Goal: Task Accomplishment & Management: Manage account settings

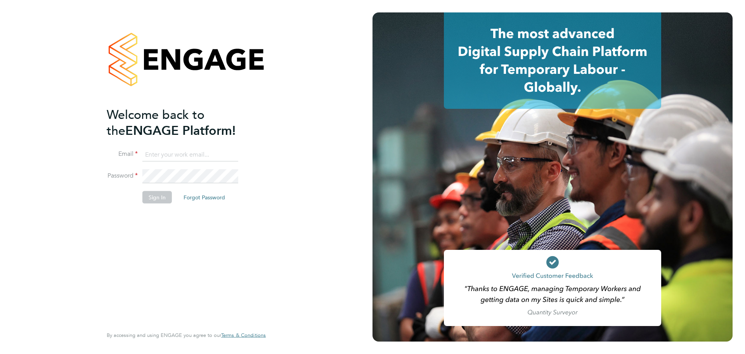
type input "kakha.buchukuri@vistry.co.uk"
click at [155, 198] on button "Sign In" at bounding box center [157, 197] width 30 height 12
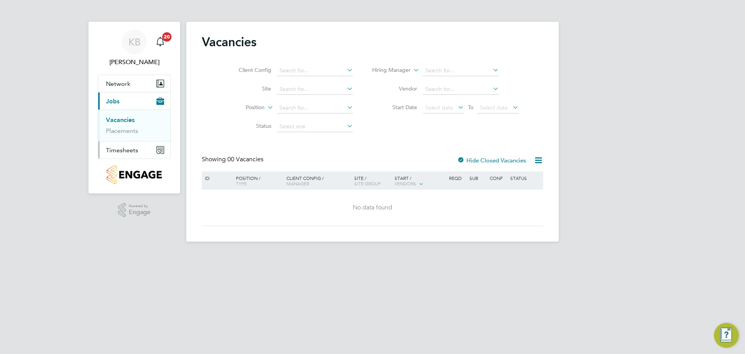
click at [116, 149] on span "Timesheets" at bounding box center [122, 149] width 32 height 7
click at [123, 118] on span "Timesheets" at bounding box center [122, 118] width 32 height 7
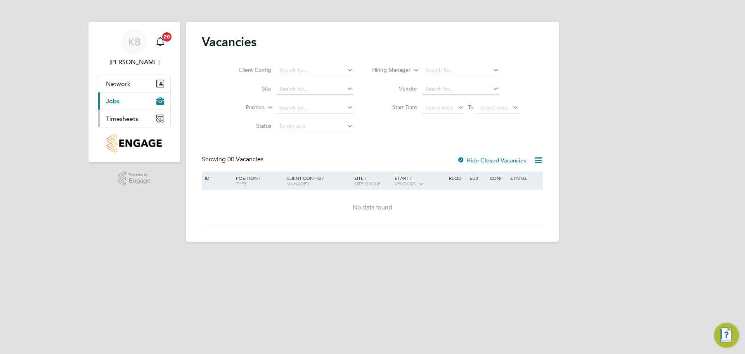
click at [124, 120] on span "Timesheets" at bounding box center [122, 118] width 32 height 7
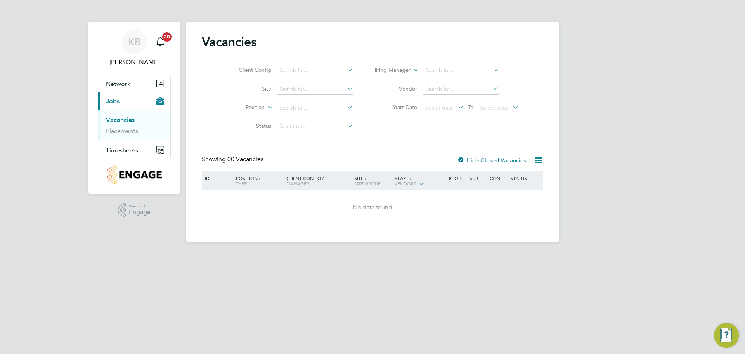
click at [122, 119] on link "Vacancies" at bounding box center [120, 119] width 29 height 7
click at [120, 122] on link "Vacancies" at bounding box center [120, 119] width 29 height 7
click at [124, 149] on span "Timesheets" at bounding box center [122, 149] width 32 height 7
click at [118, 137] on link "Timesheets" at bounding box center [122, 137] width 32 height 7
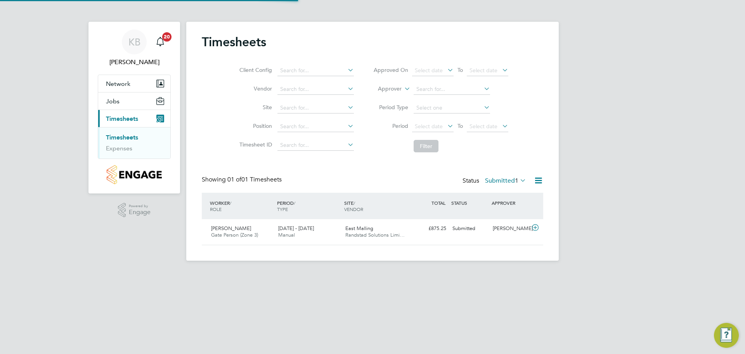
scroll to position [20, 68]
click at [464, 228] on div "Submitted" at bounding box center [470, 228] width 40 height 13
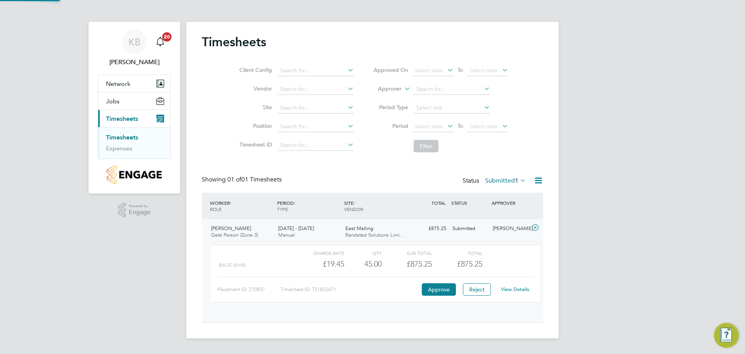
scroll to position [13, 76]
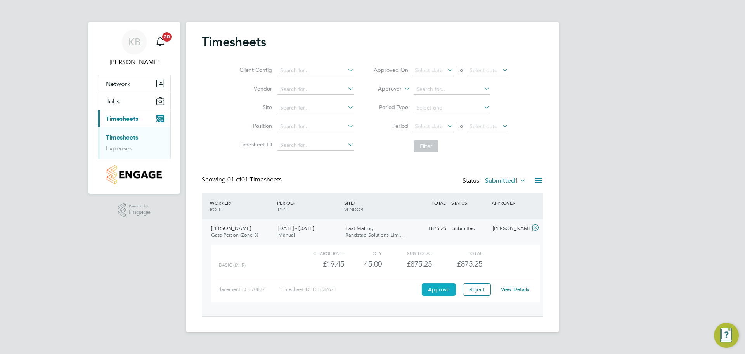
click at [439, 287] on button "Approve" at bounding box center [439, 289] width 34 height 12
click at [516, 290] on link "View Details" at bounding box center [515, 289] width 28 height 7
click at [135, 136] on link "Timesheets" at bounding box center [122, 137] width 32 height 7
click at [443, 291] on button "Approve" at bounding box center [439, 289] width 34 height 12
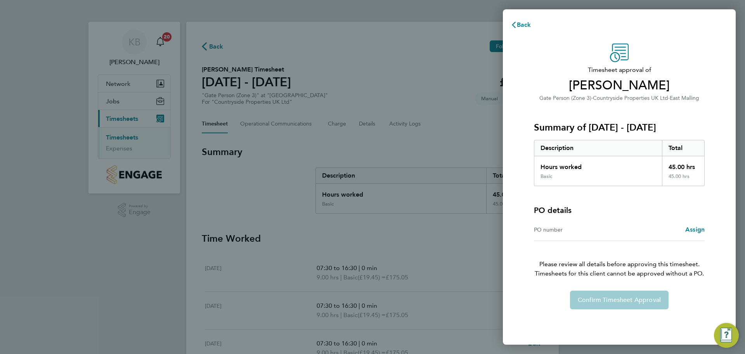
click at [627, 231] on div "Assign" at bounding box center [662, 229] width 85 height 9
click at [630, 297] on div "Confirm Timesheet Approval" at bounding box center [619, 299] width 189 height 19
click at [525, 26] on span "Back" at bounding box center [524, 24] width 14 height 7
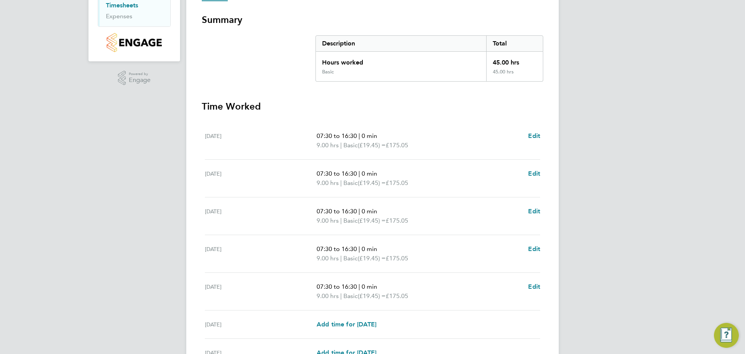
scroll to position [214, 0]
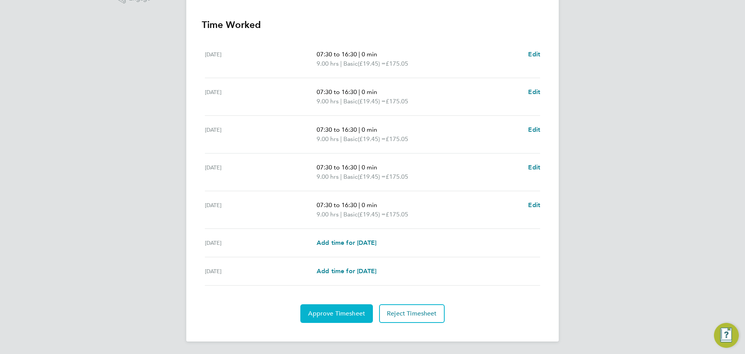
click at [328, 314] on span "Approve Timesheet" at bounding box center [336, 313] width 57 height 8
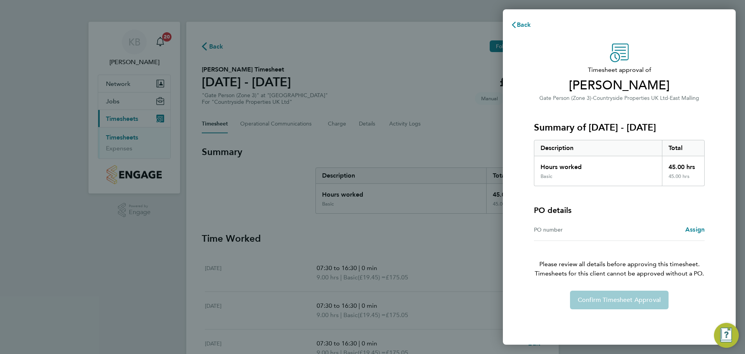
click at [619, 299] on div "Confirm Timesheet Approval" at bounding box center [619, 299] width 189 height 19
click at [525, 26] on span "Back" at bounding box center [524, 24] width 14 height 7
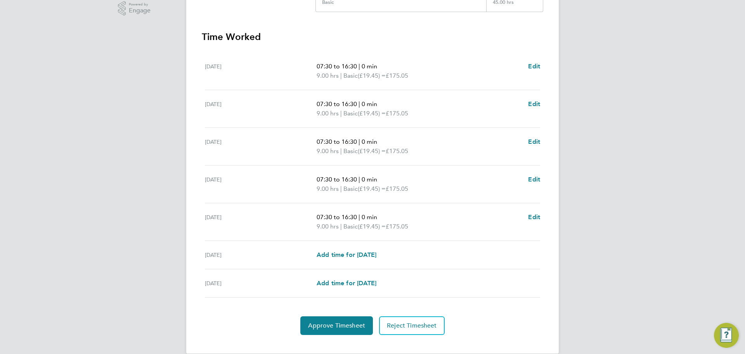
scroll to position [214, 0]
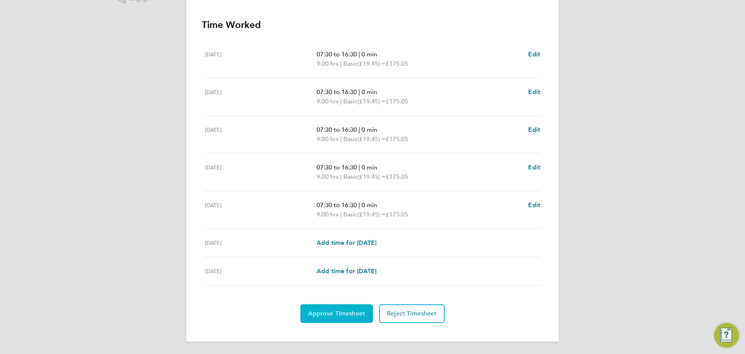
click at [330, 313] on span "Approve Timesheet" at bounding box center [336, 313] width 57 height 8
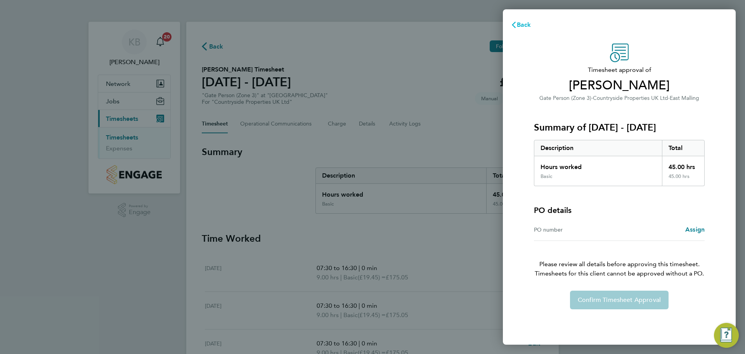
click at [516, 22] on icon "button" at bounding box center [514, 25] width 6 height 6
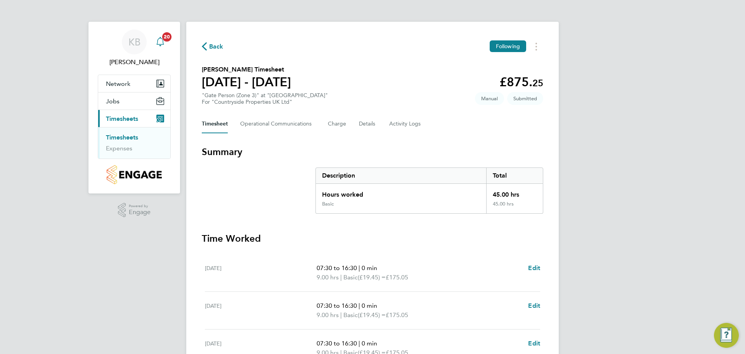
click at [167, 38] on span "20" at bounding box center [166, 36] width 9 height 9
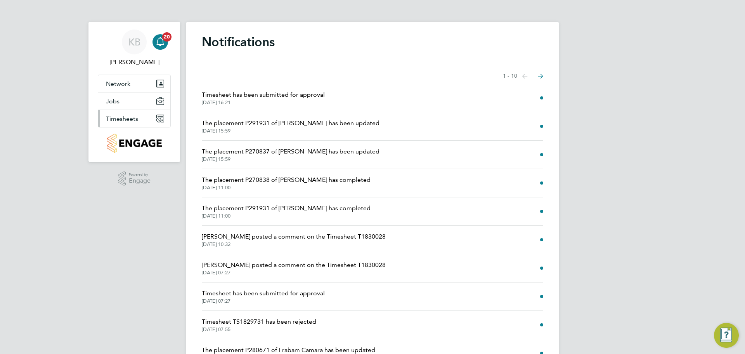
click at [127, 120] on span "Timesheets" at bounding box center [122, 118] width 32 height 7
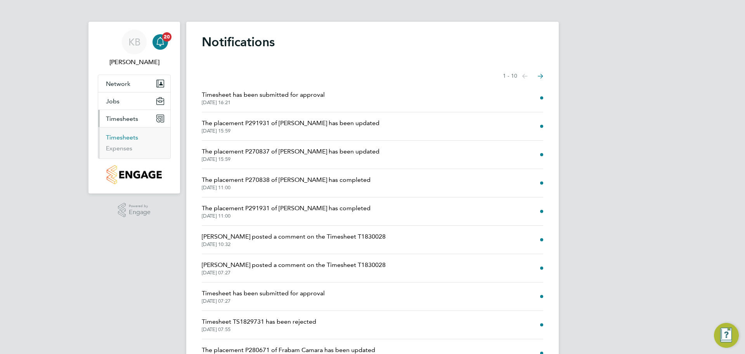
click at [134, 139] on link "Timesheets" at bounding box center [122, 137] width 32 height 7
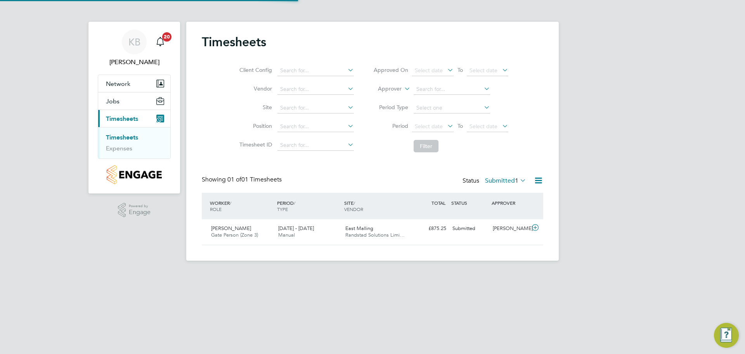
scroll to position [20, 68]
click at [459, 228] on div "Submitted" at bounding box center [470, 228] width 40 height 13
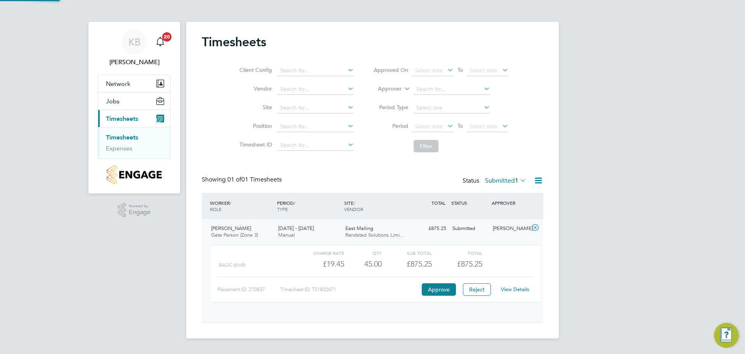
scroll to position [13, 76]
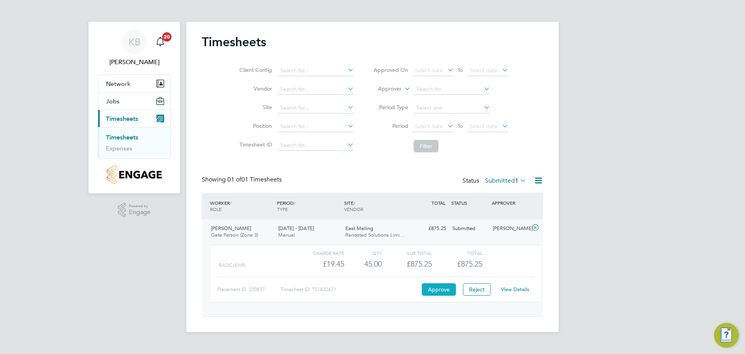
click at [438, 288] on button "Approve" at bounding box center [439, 289] width 34 height 12
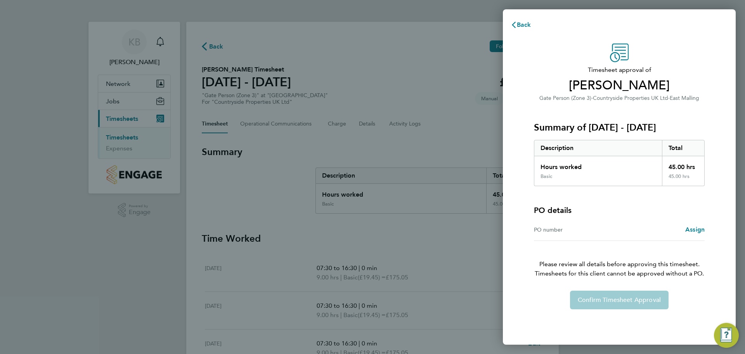
click at [624, 303] on div "Confirm Timesheet Approval" at bounding box center [619, 299] width 189 height 19
click at [632, 301] on div "Confirm Timesheet Approval" at bounding box center [619, 299] width 189 height 19
click at [387, 271] on div "Back Timesheet approval of [PERSON_NAME] Gate Person (Zone 3) · Countryside Pro…" at bounding box center [372, 177] width 745 height 354
click at [618, 304] on div "Confirm Timesheet Approval" at bounding box center [619, 299] width 189 height 19
click at [524, 26] on span "Back" at bounding box center [524, 24] width 14 height 7
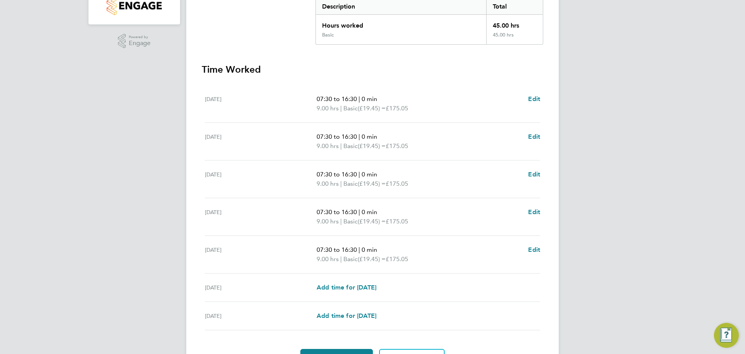
scroll to position [214, 0]
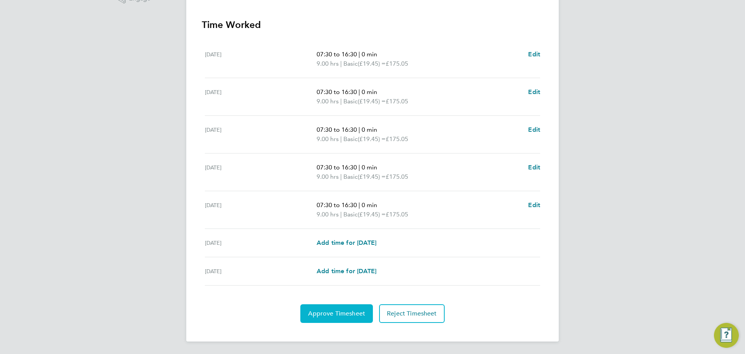
click at [316, 318] on button "Approve Timesheet" at bounding box center [337, 313] width 73 height 19
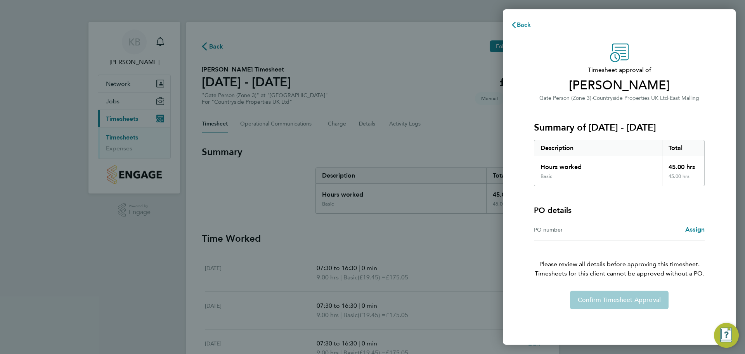
click at [608, 304] on div "Confirm Timesheet Approval" at bounding box center [619, 299] width 189 height 19
click at [518, 24] on span "Back" at bounding box center [524, 24] width 14 height 7
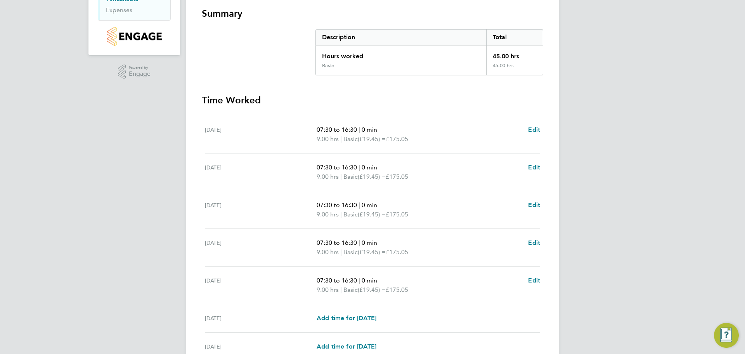
scroll to position [214, 0]
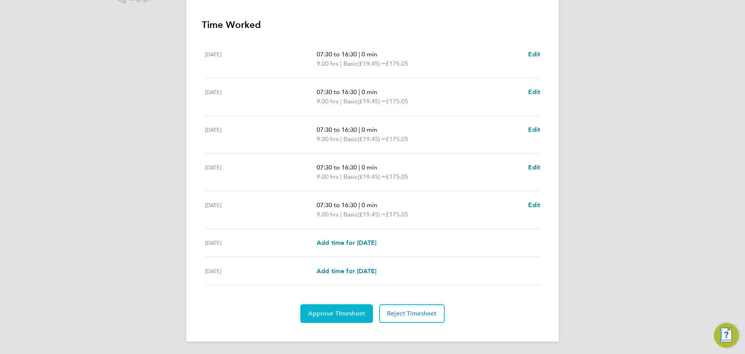
click at [345, 317] on span "Approve Timesheet" at bounding box center [336, 313] width 57 height 8
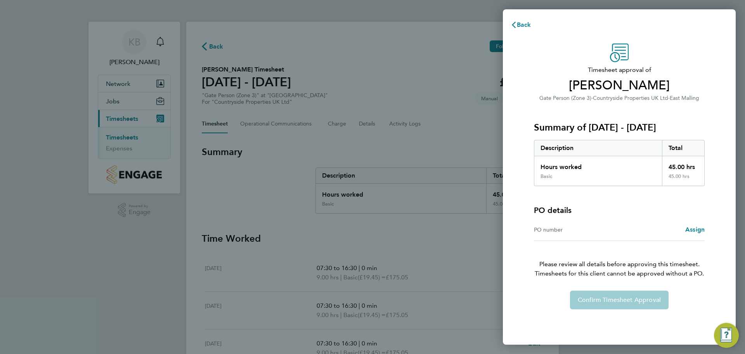
click at [598, 305] on div "Confirm Timesheet Approval" at bounding box center [619, 299] width 189 height 19
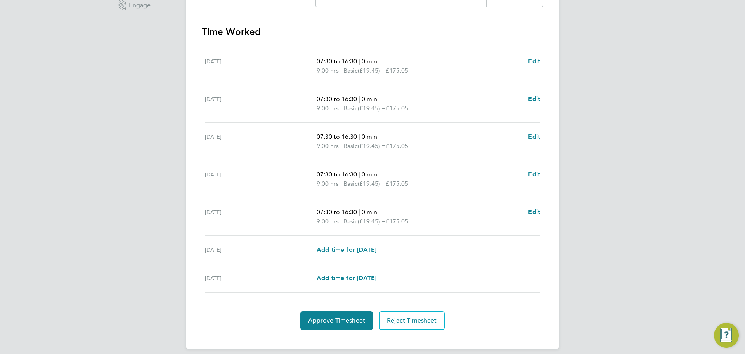
scroll to position [214, 0]
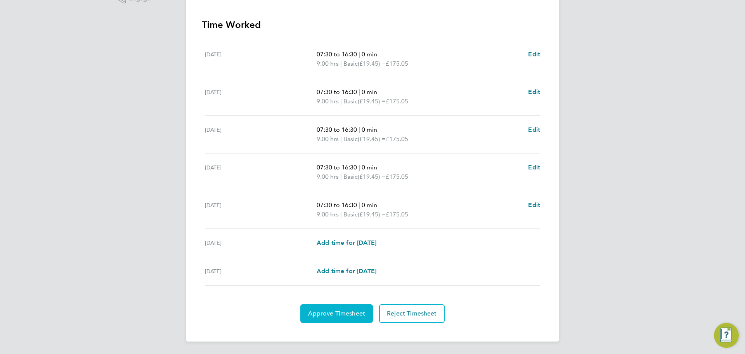
click at [337, 311] on span "Approve Timesheet" at bounding box center [336, 313] width 57 height 8
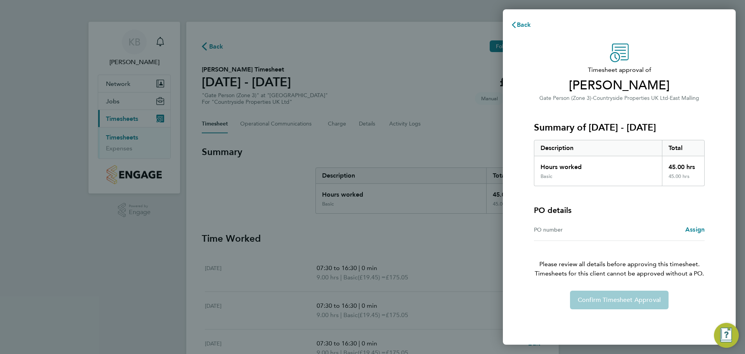
click at [624, 298] on div "Confirm Timesheet Approval" at bounding box center [619, 299] width 189 height 19
click at [517, 27] on icon "button" at bounding box center [514, 25] width 6 height 6
click at [627, 304] on div "Confirm Timesheet Approval" at bounding box center [619, 299] width 189 height 19
click at [522, 25] on span "Back" at bounding box center [524, 24] width 14 height 7
